Goal: Task Accomplishment & Management: Complete application form

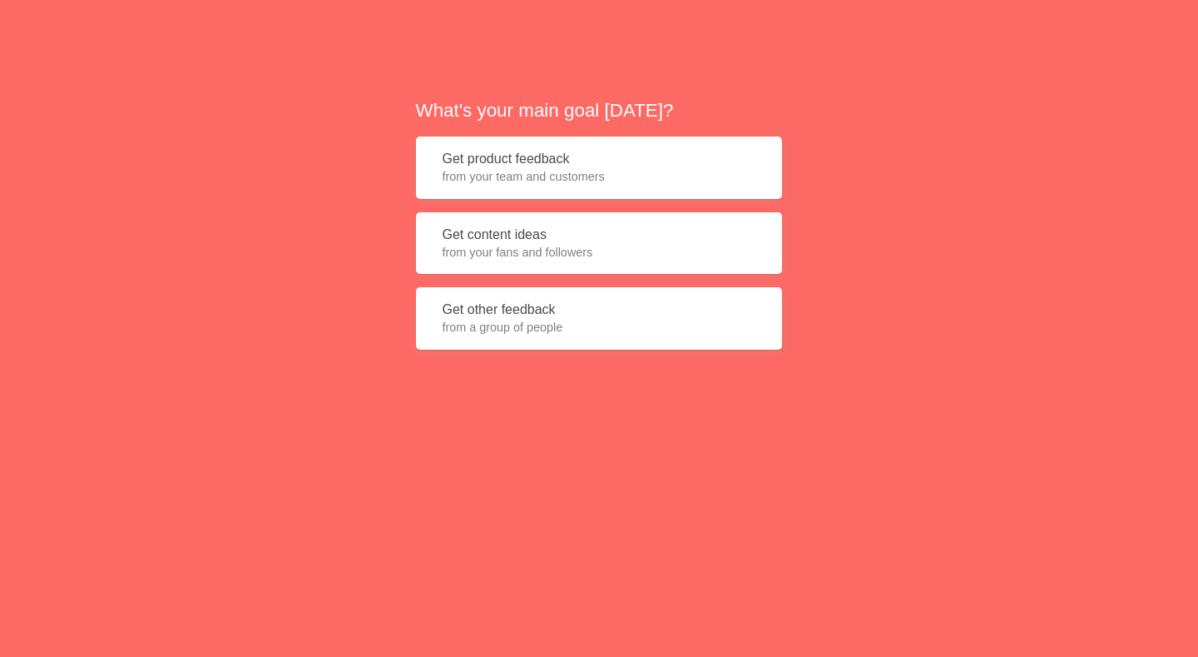
click at [571, 175] on span "from your team and customers" at bounding box center [599, 176] width 313 height 17
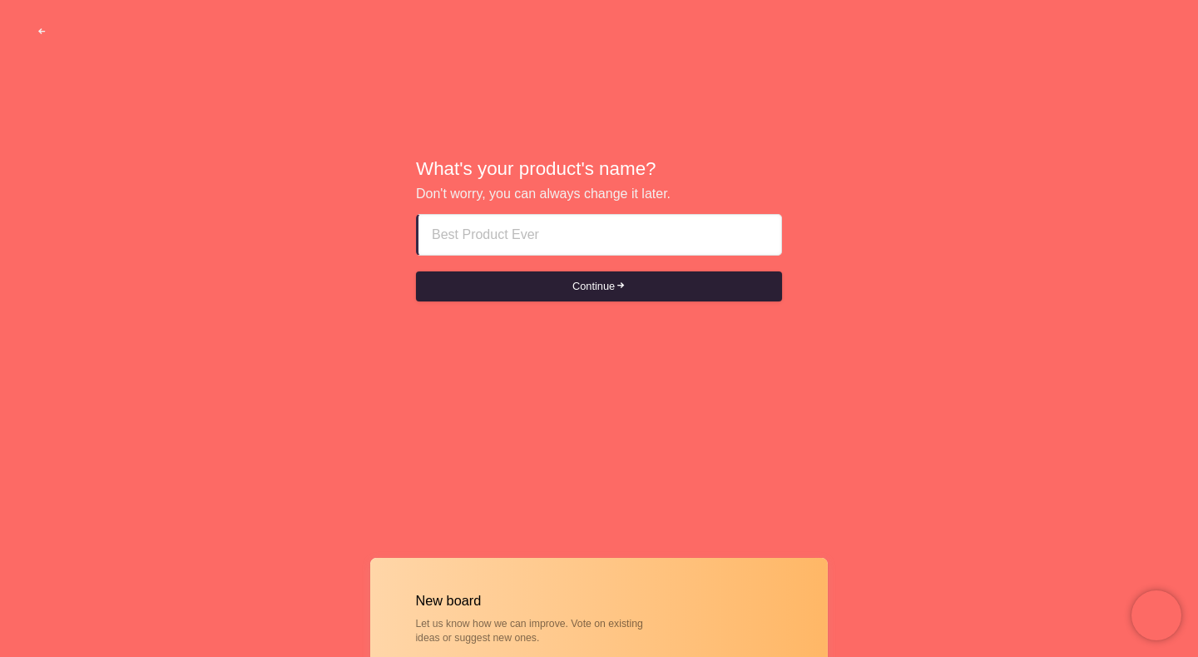
paste input "doha qatar escort girls service Phone [PHONE_NUMBER]"
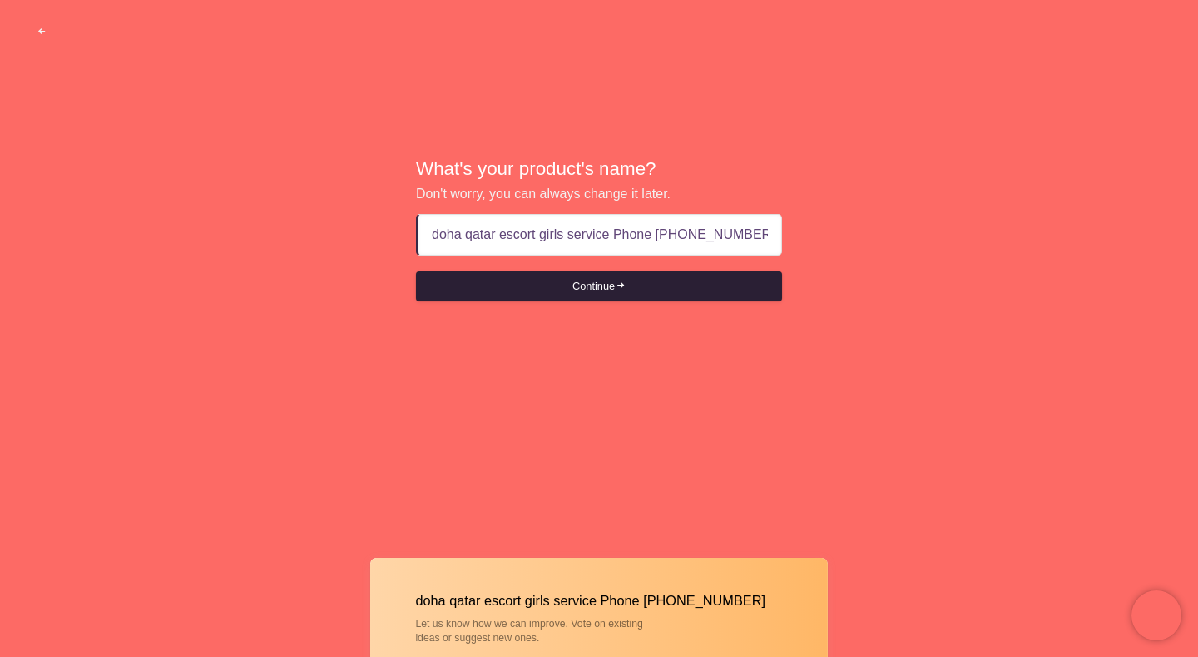
click at [593, 280] on button "Continue" at bounding box center [599, 286] width 366 height 30
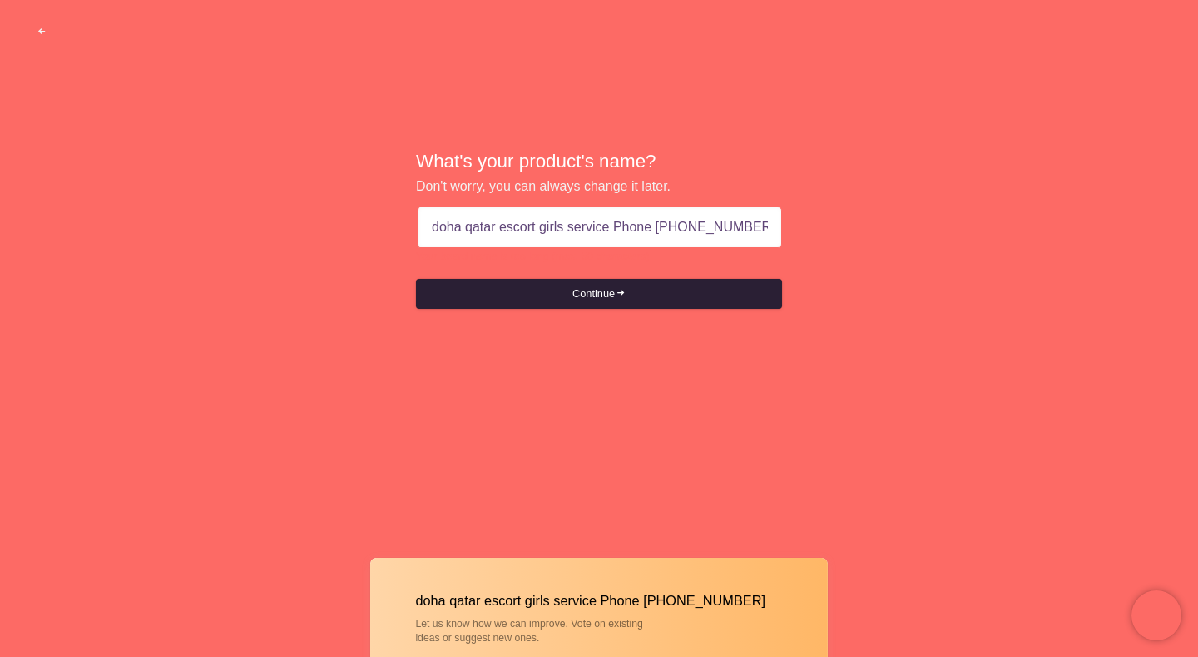
click at [584, 291] on button "Continue" at bounding box center [599, 294] width 366 height 30
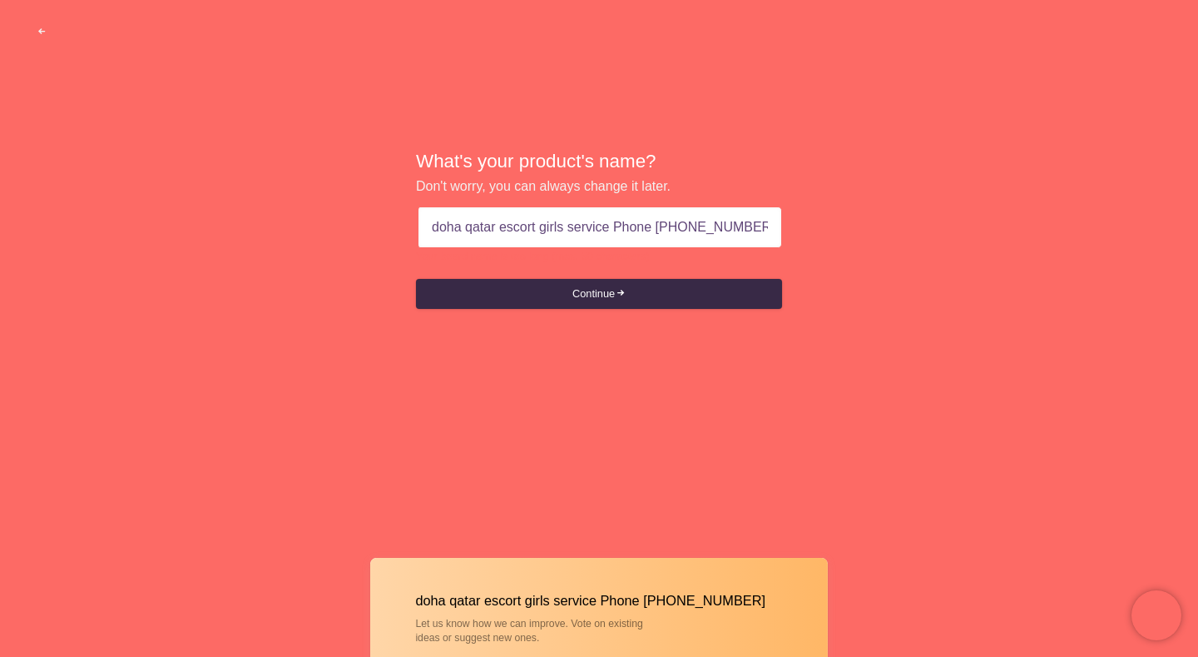
click at [653, 231] on input "doha qatar escort girls service Phone [PHONE_NUMBER]" at bounding box center [600, 227] width 336 height 40
type input "doha qatar escort girls service+919819190540"
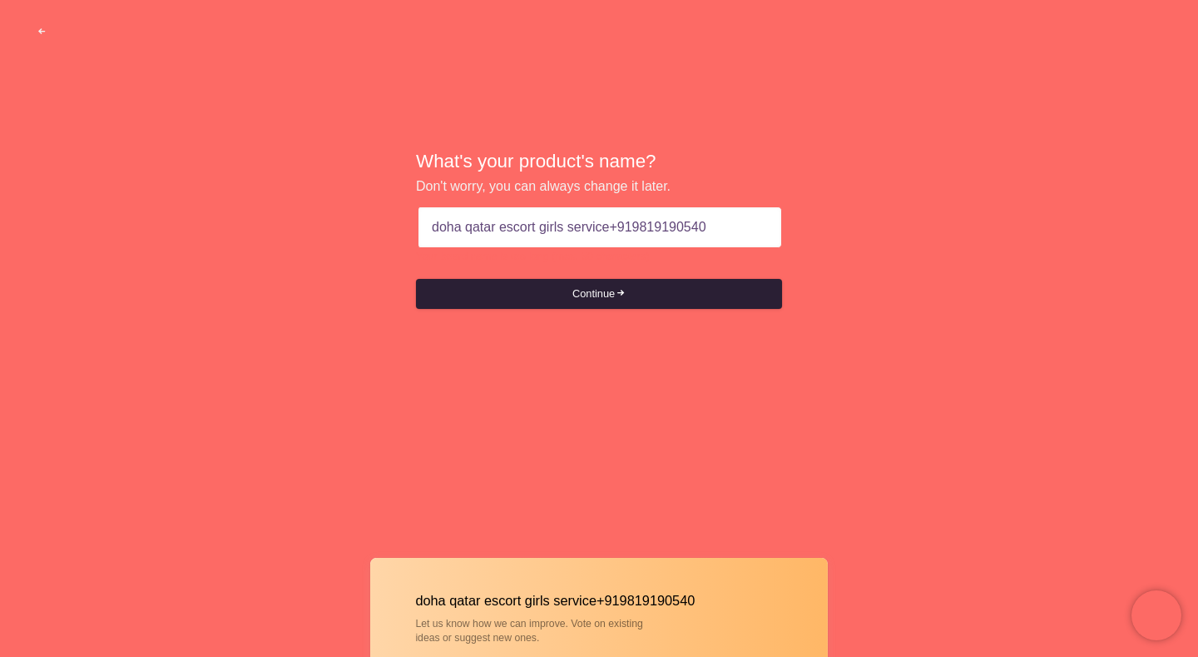
click at [646, 298] on button "Continue" at bounding box center [599, 294] width 366 height 30
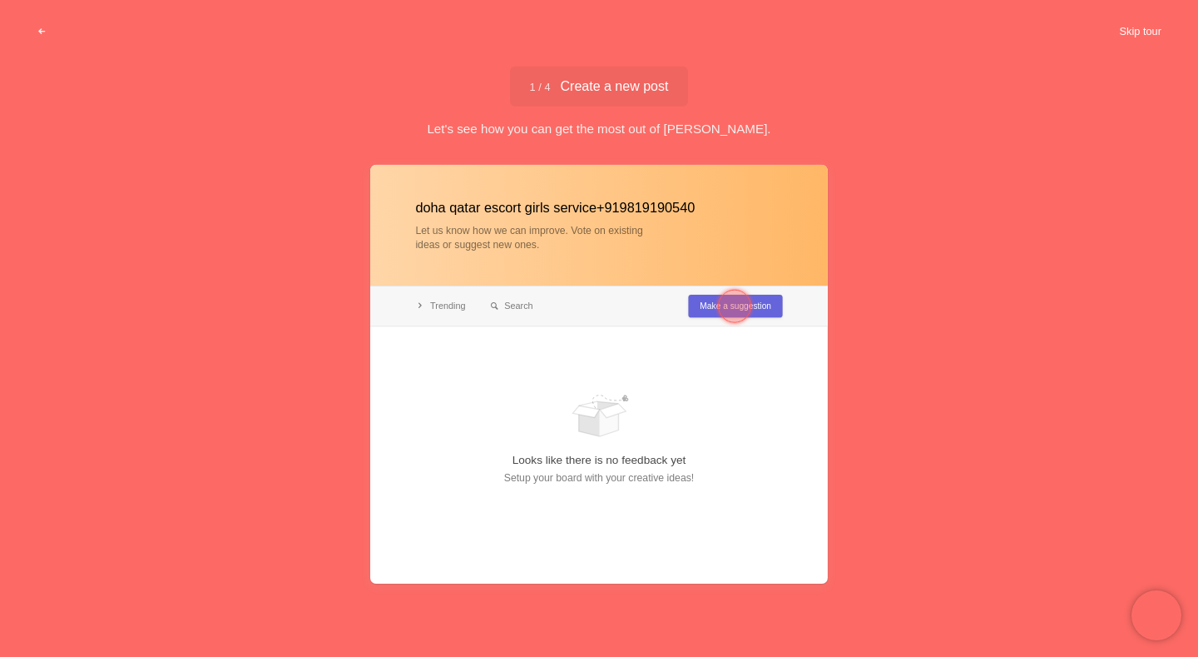
click at [1119, 31] on button "Skip tour" at bounding box center [1140, 32] width 82 height 30
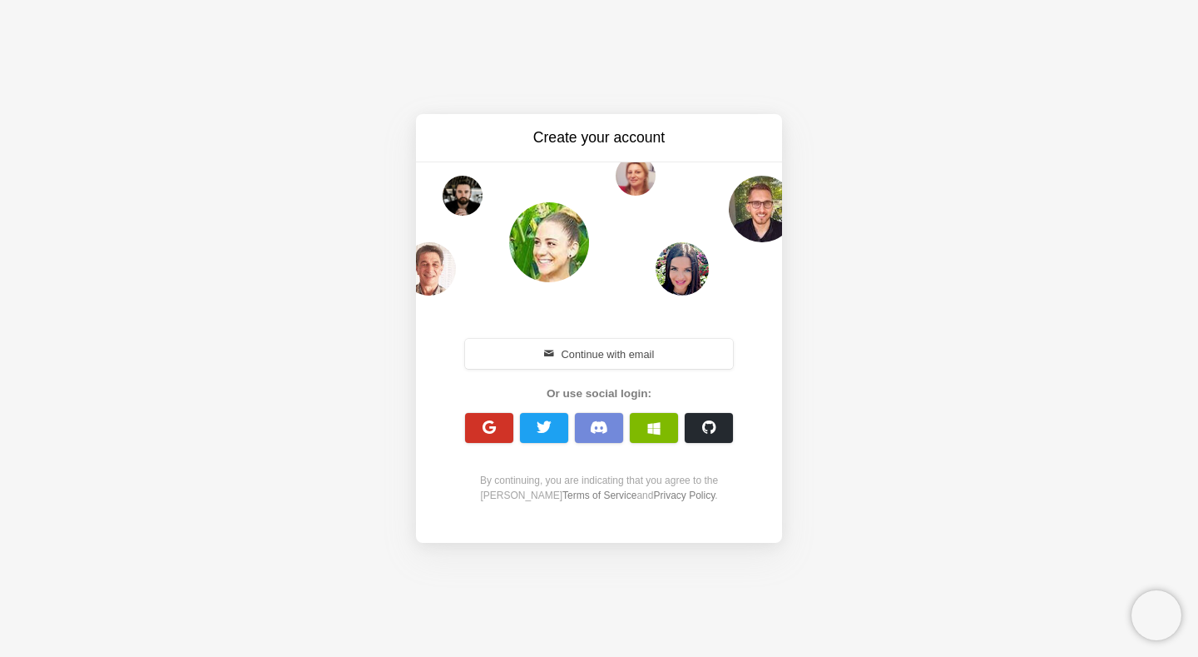
click at [483, 423] on span "button" at bounding box center [490, 427] width 16 height 16
